Goal: Task Accomplishment & Management: Use online tool/utility

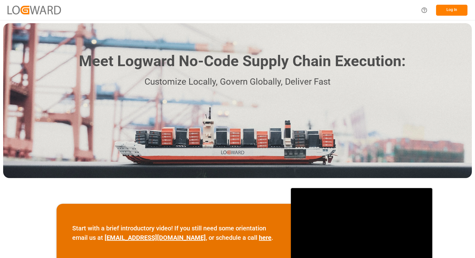
click at [449, 12] on button "Log In" at bounding box center [451, 10] width 31 height 11
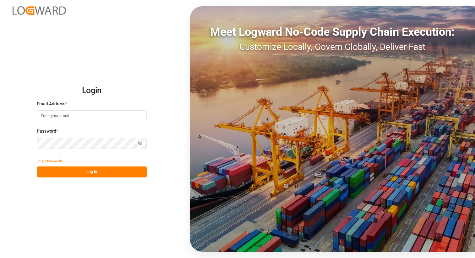
type input "[PERSON_NAME][EMAIL_ADDRESS][DOMAIN_NAME]"
click at [73, 170] on button "Log In" at bounding box center [92, 172] width 110 height 11
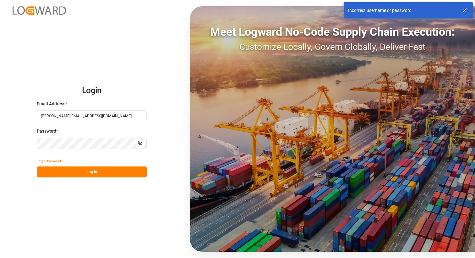
click at [463, 9] on icon at bounding box center [465, 11] width 8 height 8
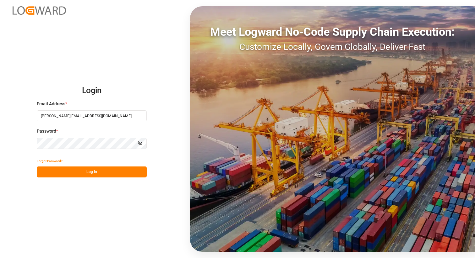
click at [121, 81] on h2 "Login" at bounding box center [92, 91] width 110 height 20
click at [94, 170] on button "Log In" at bounding box center [92, 172] width 110 height 11
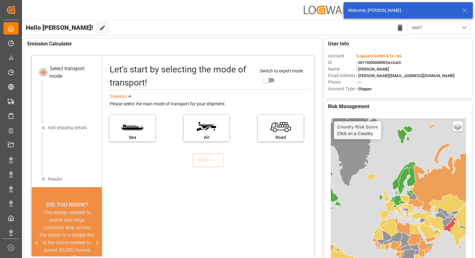
click at [468, 10] on icon at bounding box center [465, 11] width 8 height 8
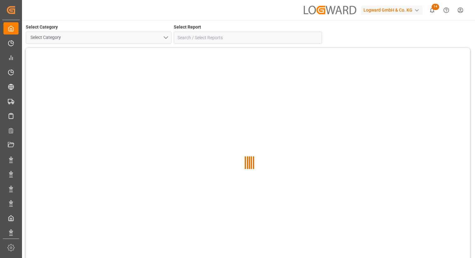
click at [165, 37] on button "Select Category" at bounding box center [99, 38] width 146 height 12
